Goal: Task Accomplishment & Management: Use online tool/utility

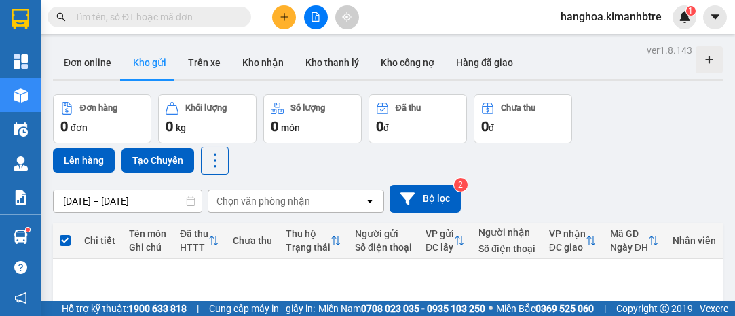
click at [310, 19] on button at bounding box center [316, 17] width 24 height 24
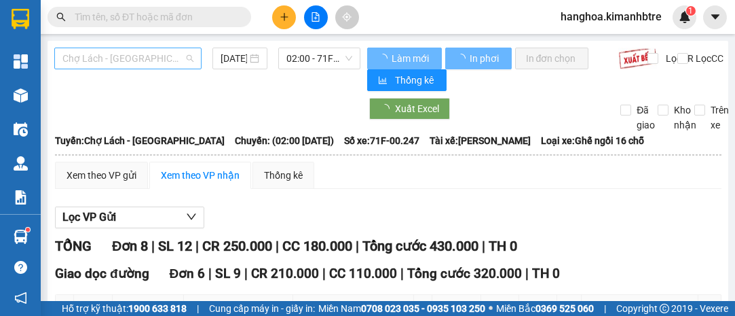
click at [121, 56] on span "Chợ Lách - [GEOGRAPHIC_DATA]" at bounding box center [127, 58] width 131 height 20
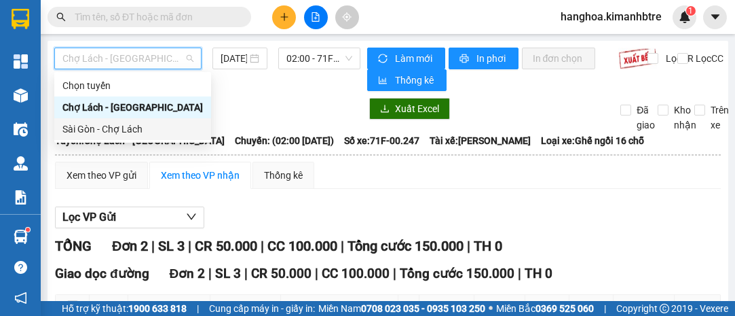
click at [137, 130] on div "Sài Gòn - Chợ Lách" at bounding box center [132, 128] width 141 height 15
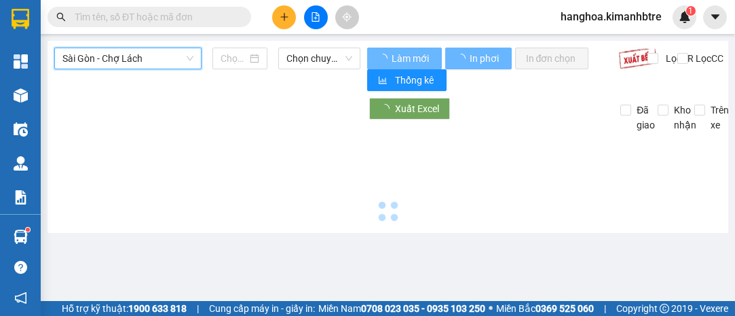
type input "[DATE]"
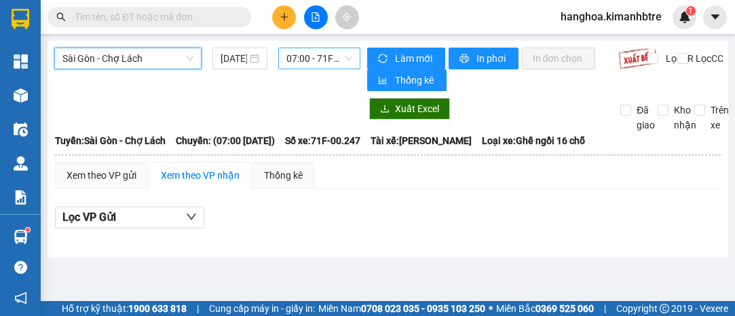
click at [308, 57] on span "07:00 - 71F-00.247" at bounding box center [318, 58] width 65 height 20
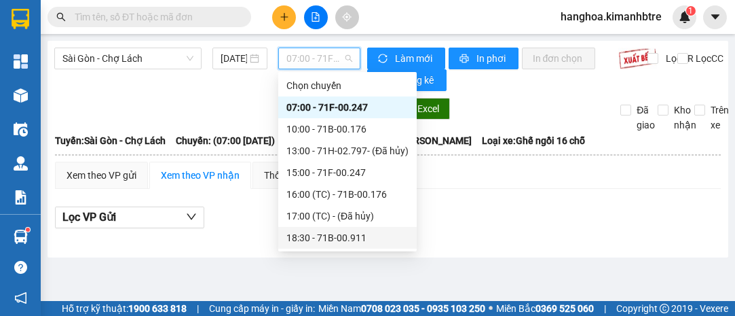
click at [335, 230] on div "18:30 - 71B-00.911" at bounding box center [347, 237] width 122 height 15
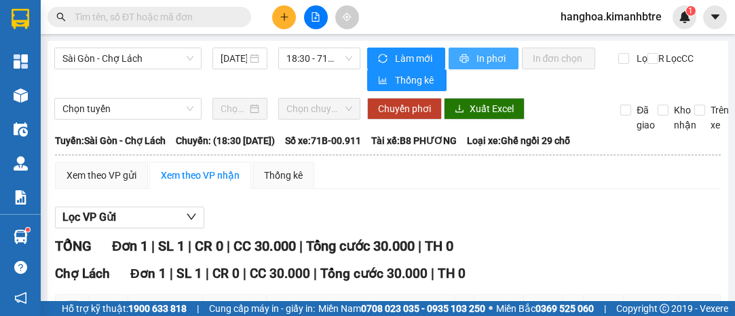
click at [476, 54] on span "In phơi" at bounding box center [491, 58] width 31 height 15
click at [483, 62] on span "In phơi" at bounding box center [491, 58] width 31 height 15
